Goal: Task Accomplishment & Management: Complete application form

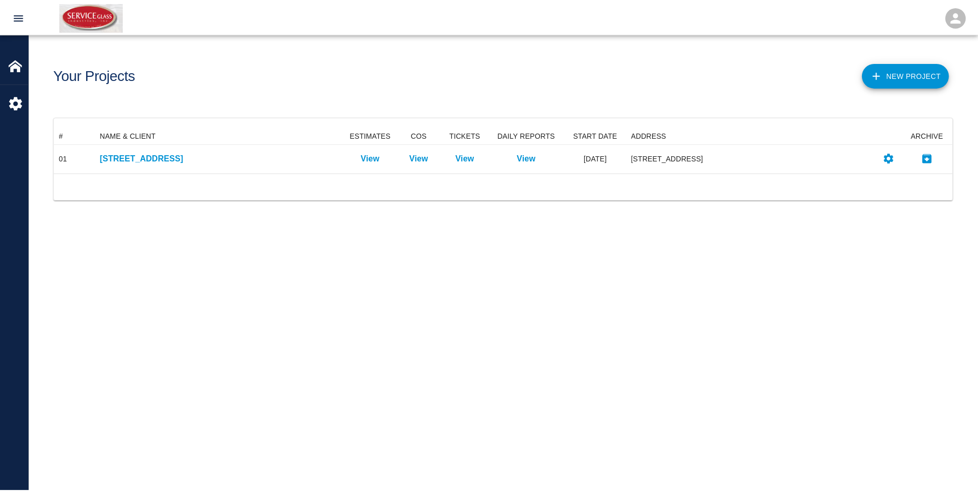
scroll to position [38, 898]
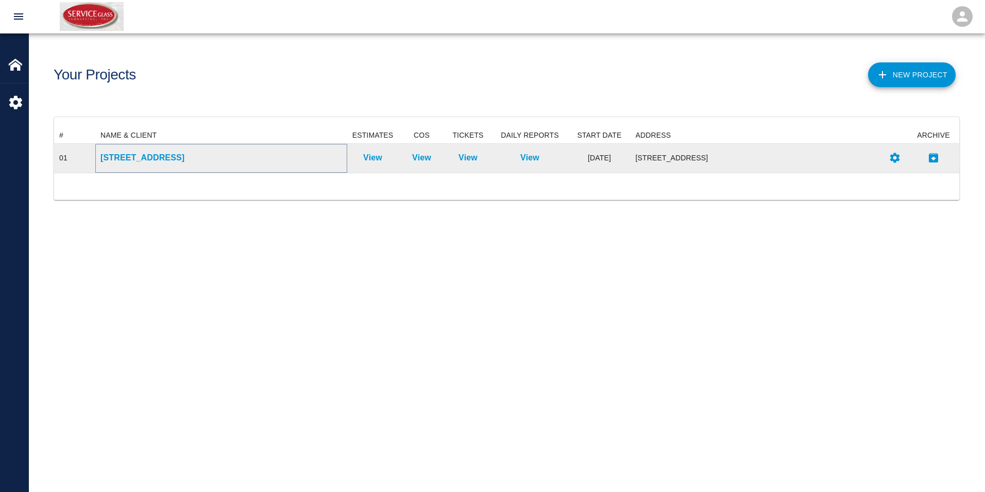
click at [170, 156] on p "[STREET_ADDRESS]" at bounding box center [221, 158] width 242 height 12
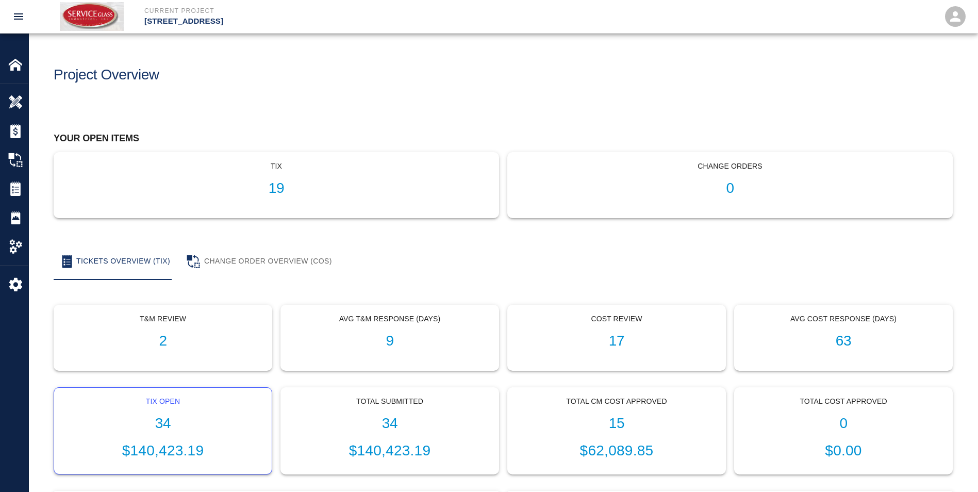
click at [189, 415] on h1 "34" at bounding box center [162, 423] width 201 height 17
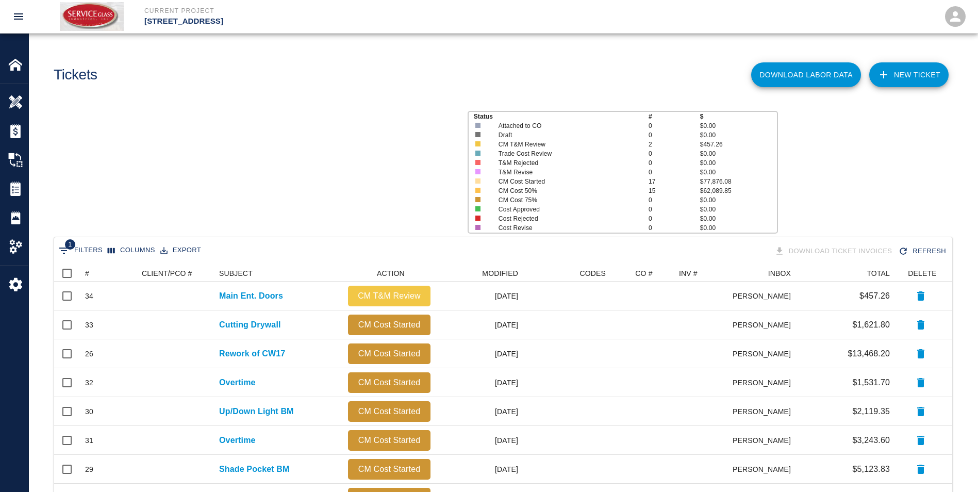
scroll to position [586, 890]
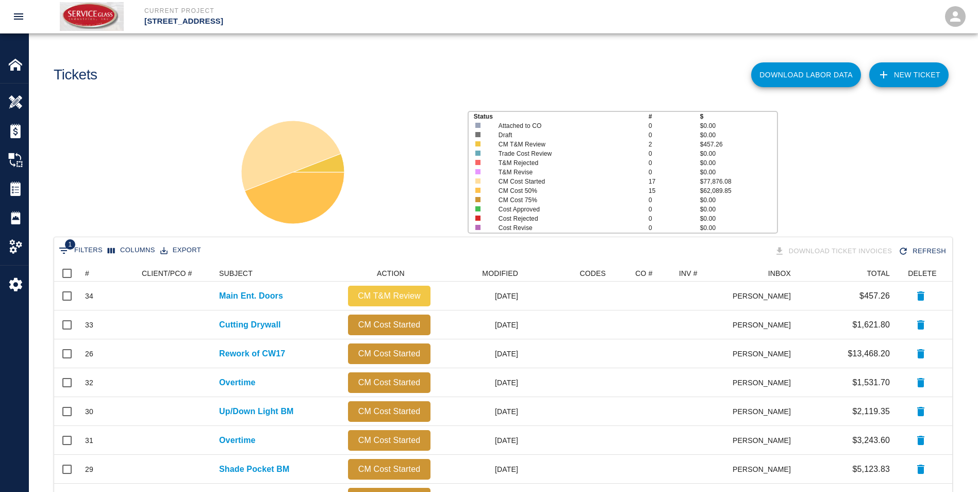
click at [903, 74] on link "NEW TICKET" at bounding box center [908, 74] width 79 height 25
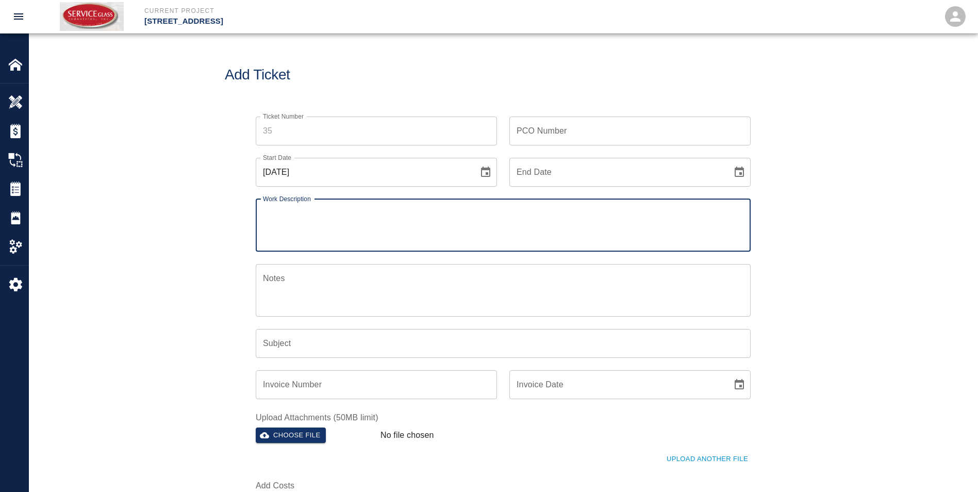
click at [306, 134] on input "Ticket Number" at bounding box center [376, 130] width 241 height 29
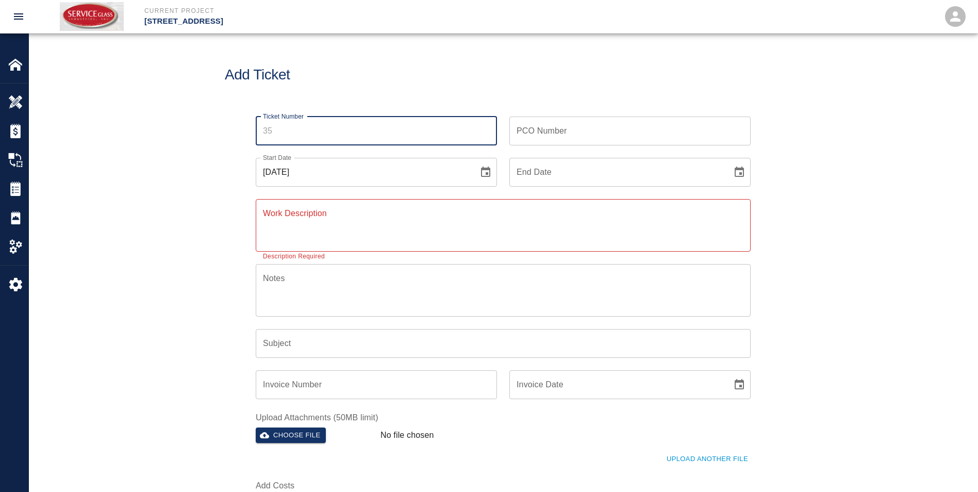
drag, startPoint x: 549, startPoint y: 129, endPoint x: 556, endPoint y: 129, distance: 6.7
click at [549, 129] on div "PCO Number PCO Number" at bounding box center [629, 130] width 241 height 29
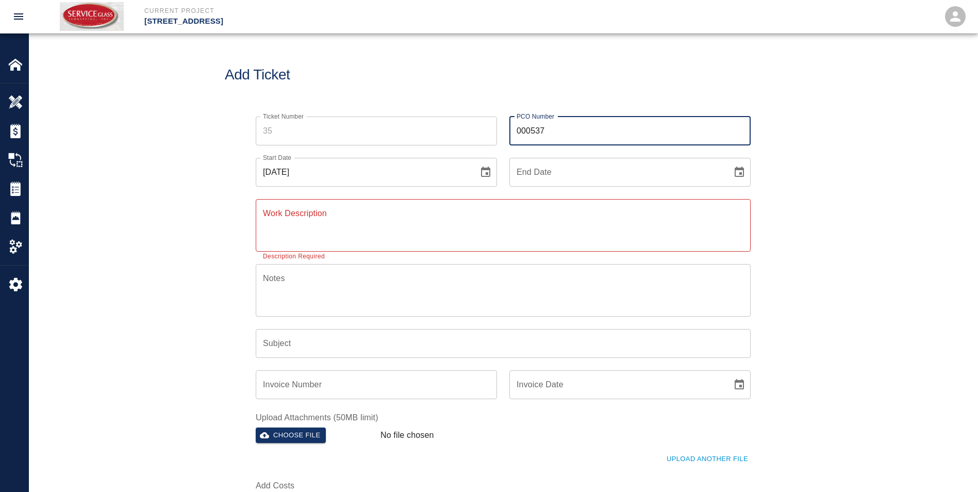
type input "000537"
